Goal: Find specific page/section: Find specific page/section

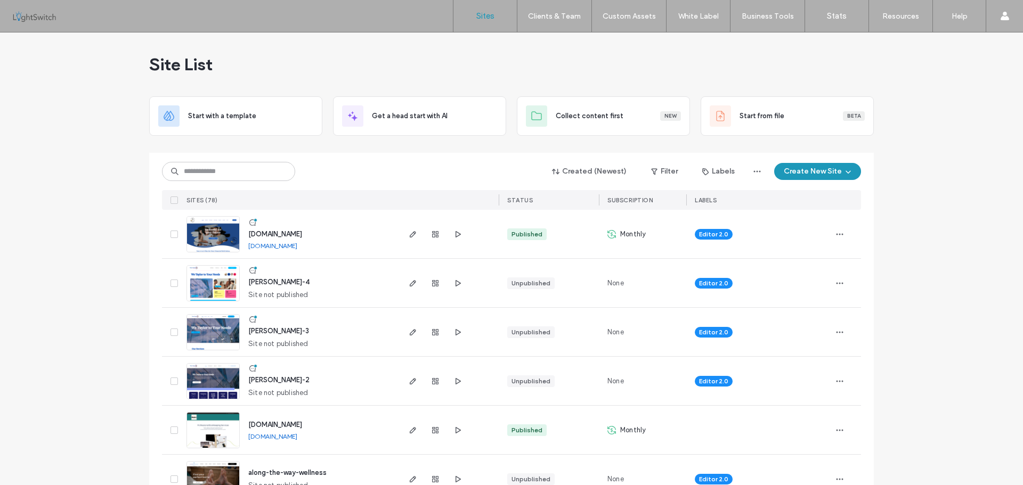
click at [207, 173] on input at bounding box center [228, 171] width 133 height 19
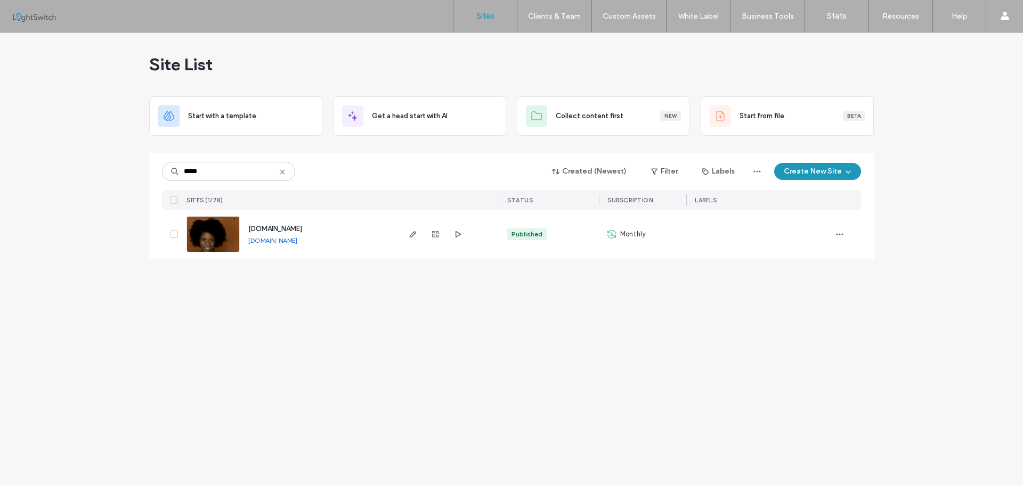
type input "*****"
click at [219, 242] on img at bounding box center [213, 253] width 52 height 72
